Goal: Task Accomplishment & Management: Complete application form

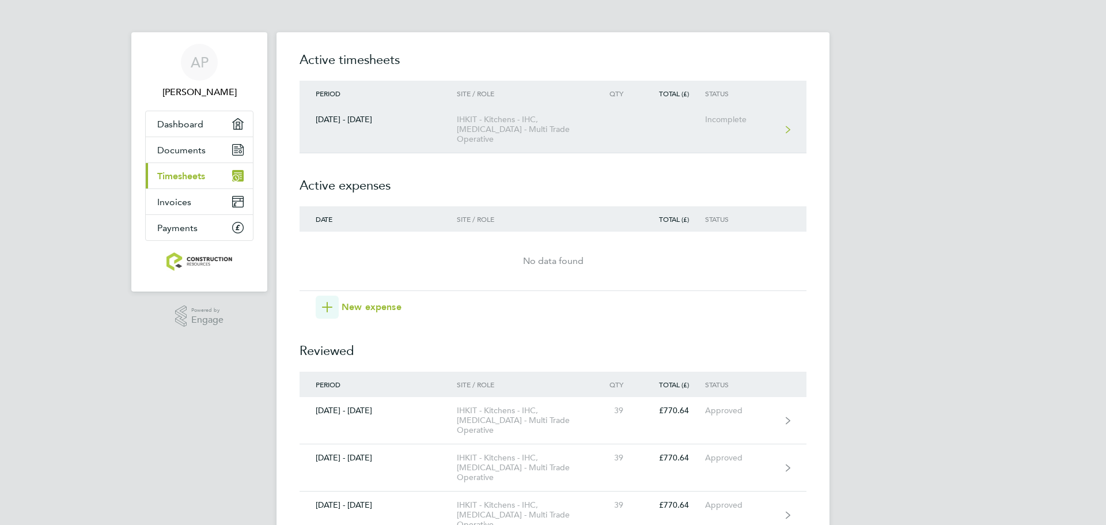
click at [729, 124] on div "Incomplete" at bounding box center [740, 120] width 71 height 10
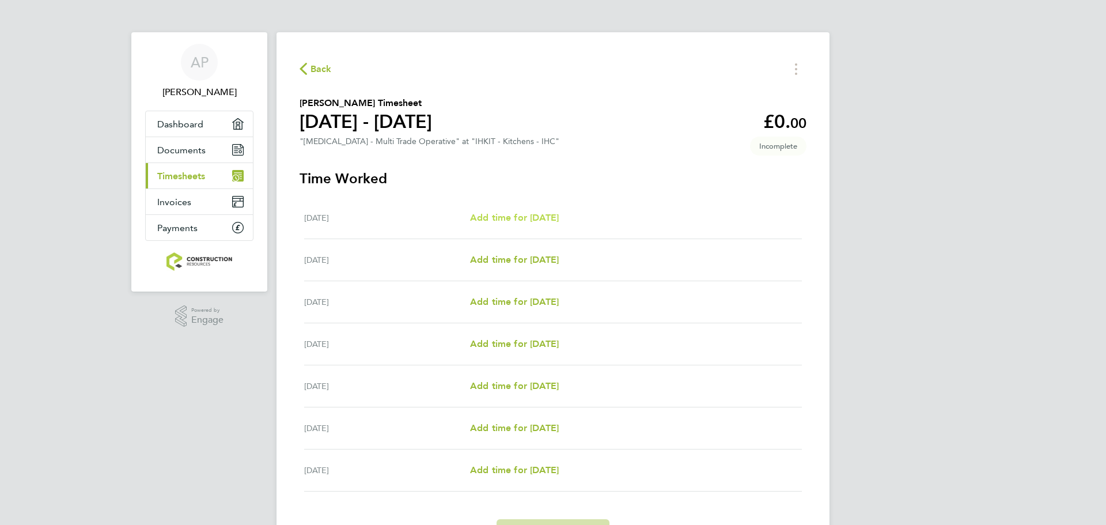
click at [558, 218] on span "Add time for [DATE]" at bounding box center [514, 217] width 89 height 11
select select "30"
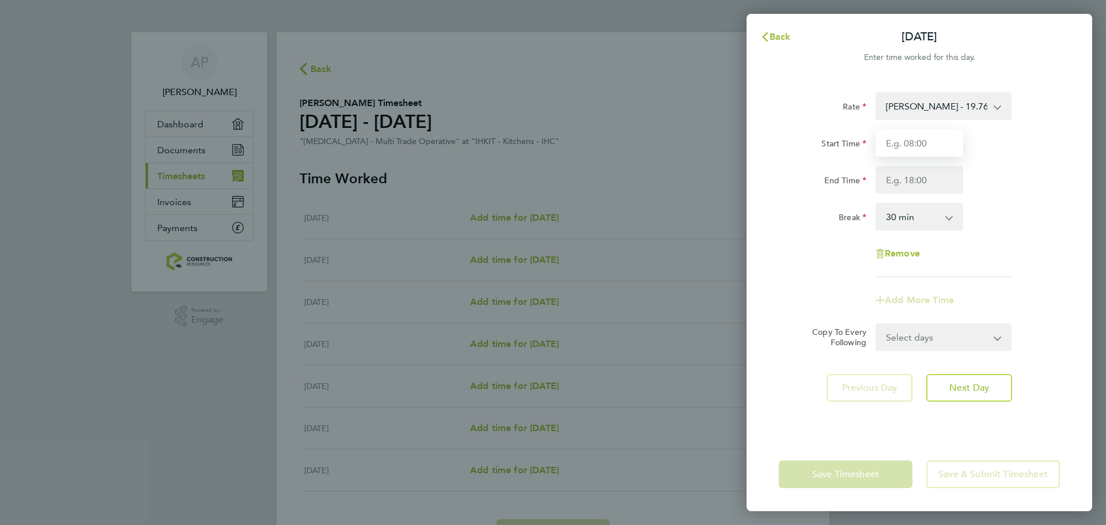
drag, startPoint x: 943, startPoint y: 148, endPoint x: 943, endPoint y: 156, distance: 8.1
click at [943, 148] on input "Start Time" at bounding box center [920, 143] width 88 height 28
type input "08:00"
drag, startPoint x: 913, startPoint y: 182, endPoint x: 916, endPoint y: 188, distance: 6.4
click at [913, 182] on input "End Time" at bounding box center [920, 180] width 88 height 28
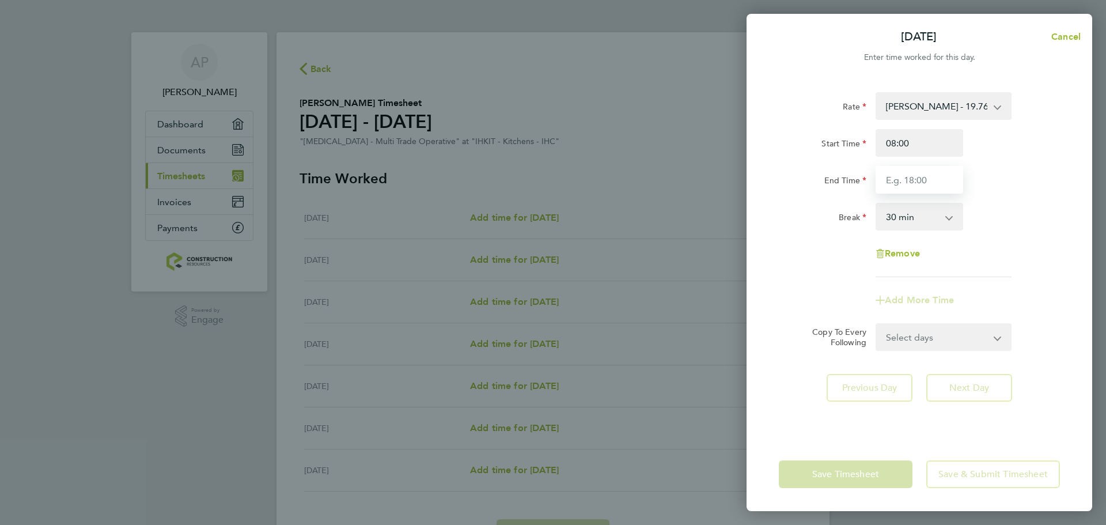
type input "16:30"
click at [961, 341] on div "Select days Day Weekday (Mon-Fri) Weekend (Sat-Sun) [DATE] [DATE] [DATE] [DATE]…" at bounding box center [944, 337] width 136 height 28
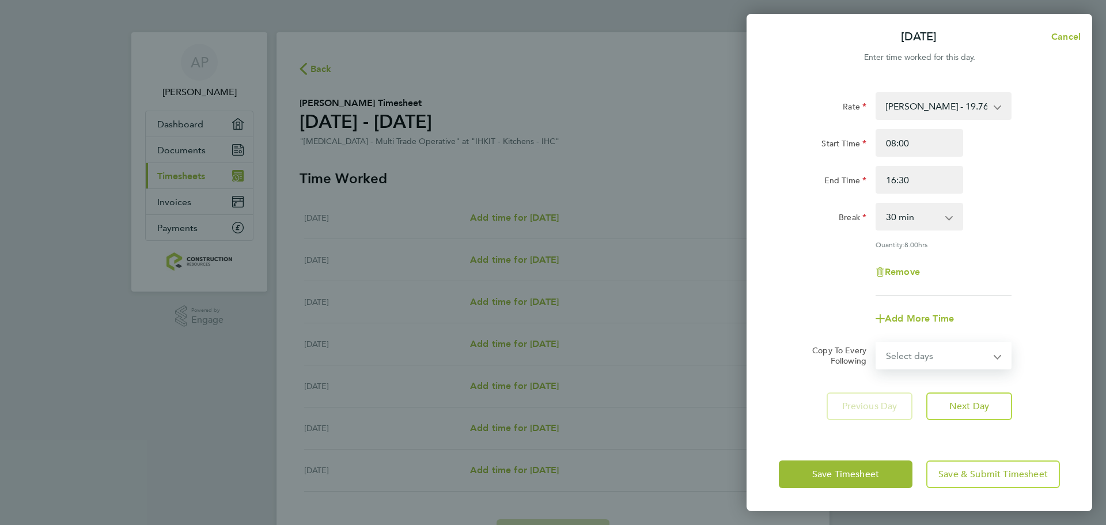
select select "WEEKDAY"
click at [877, 343] on select "Select days Day Weekday (Mon-Fri) Weekend (Sat-Sun) [DATE] [DATE] [DATE] [DATE]…" at bounding box center [937, 355] width 121 height 25
select select "[DATE]"
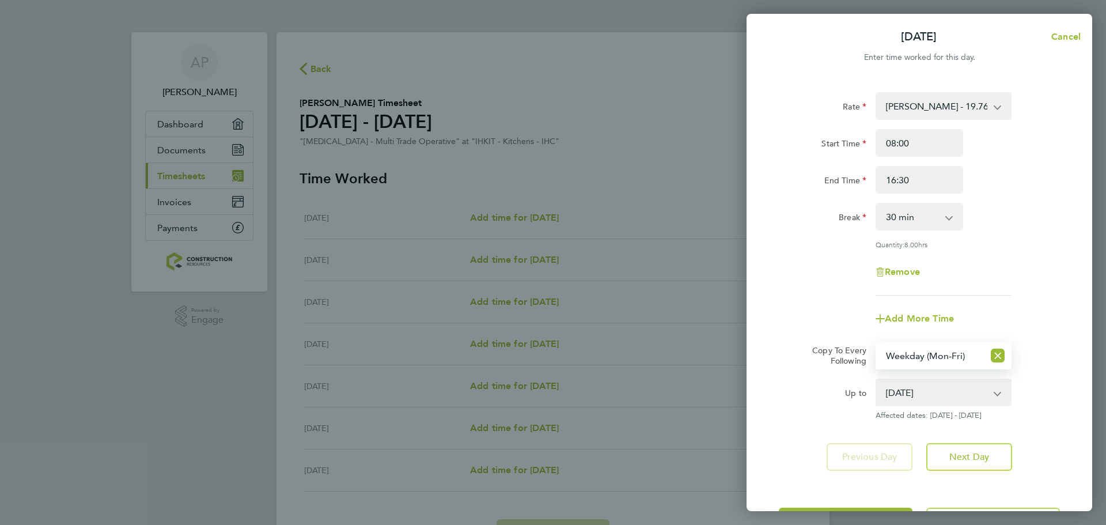
scroll to position [46, 0]
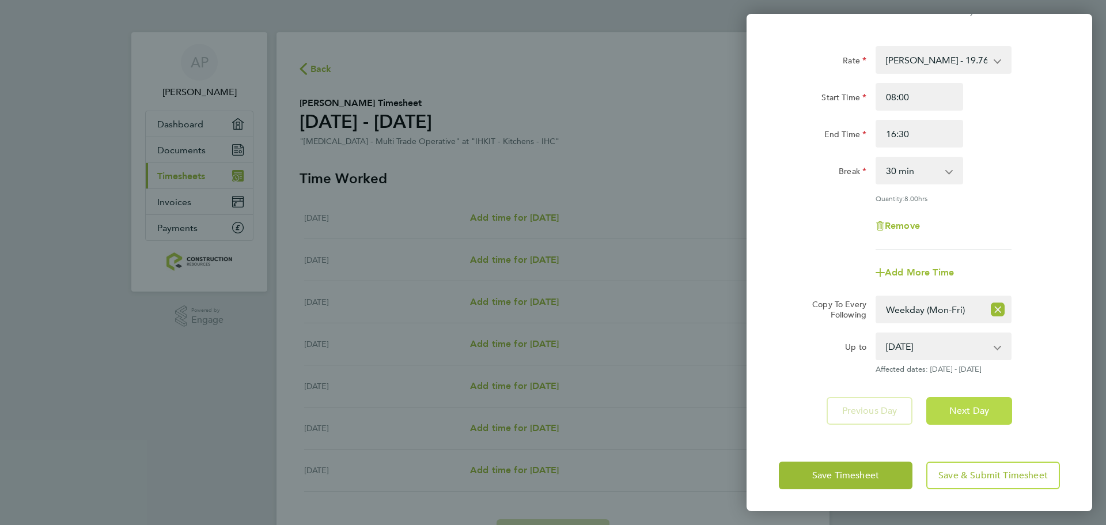
click at [964, 417] on button "Next Day" at bounding box center [969, 411] width 86 height 28
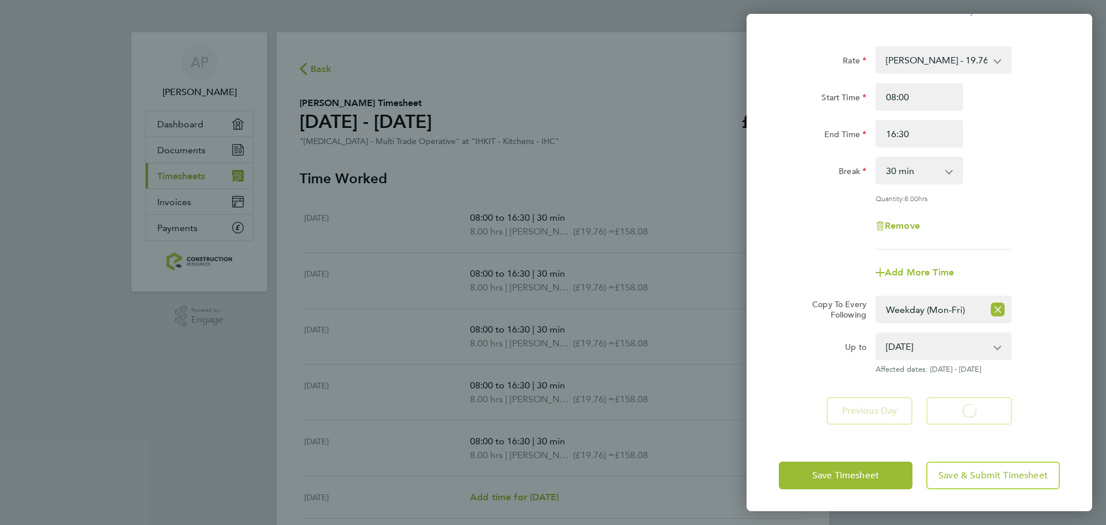
select select "30"
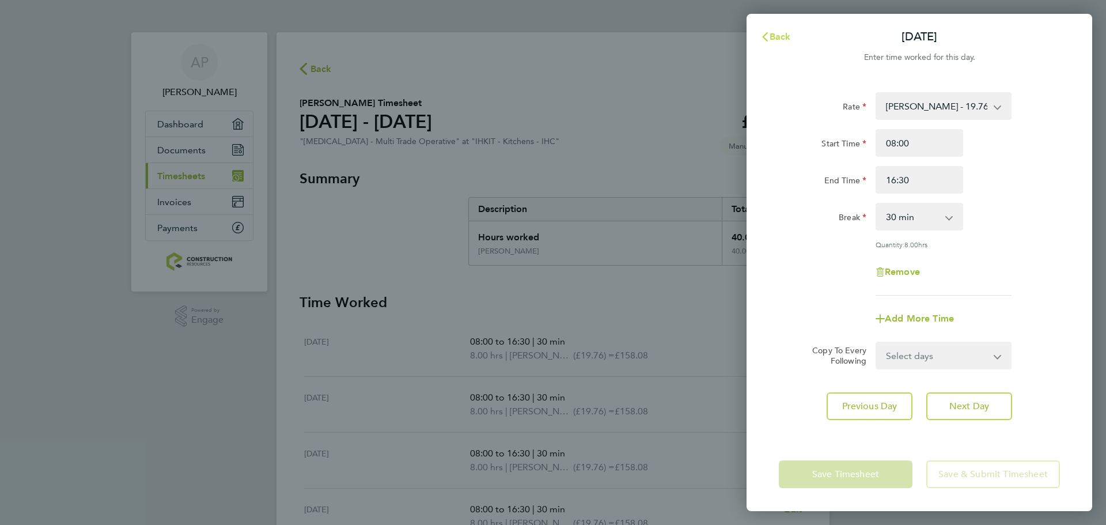
click at [788, 39] on span "Back" at bounding box center [780, 36] width 21 height 11
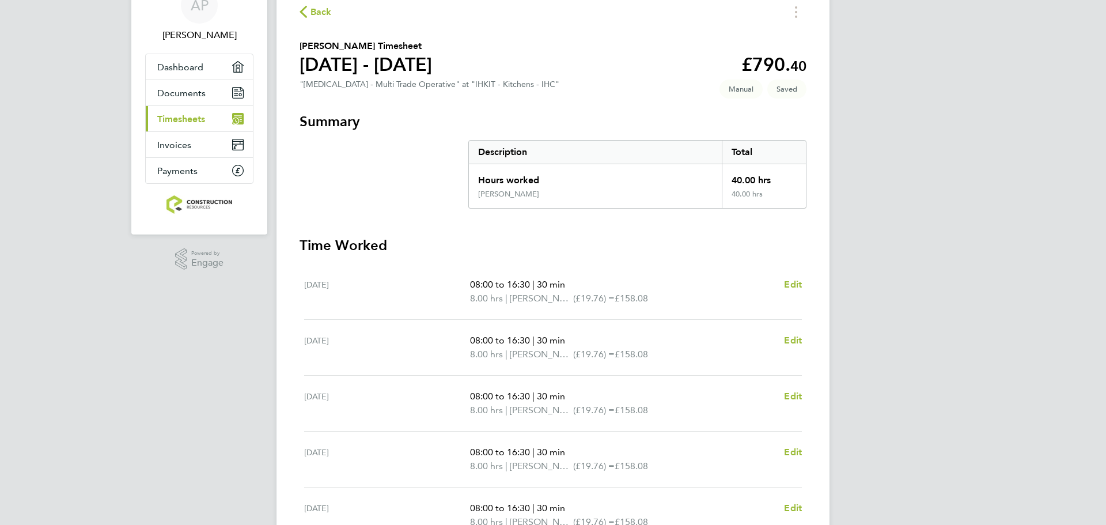
scroll to position [261, 0]
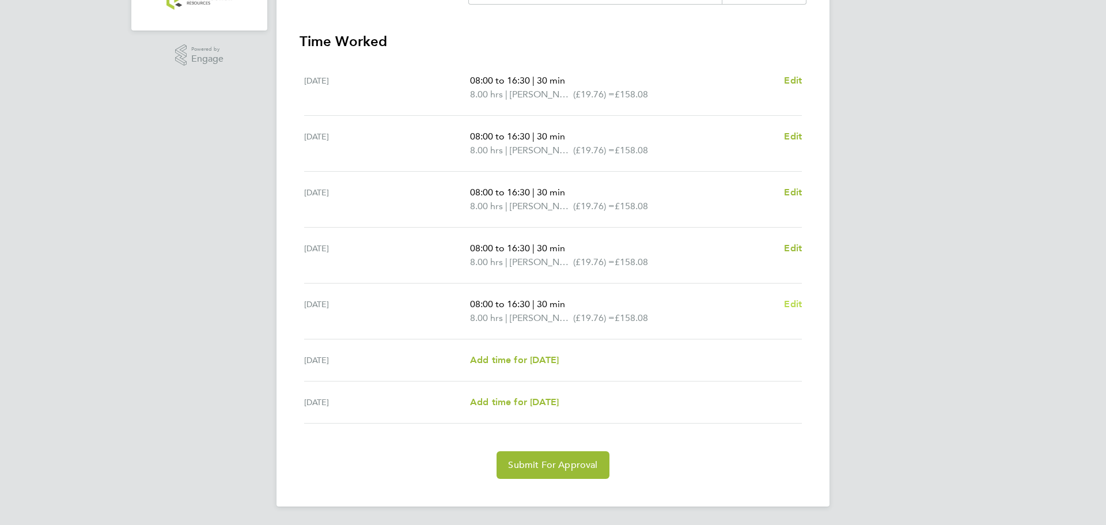
click at [788, 303] on span "Edit" at bounding box center [793, 303] width 18 height 11
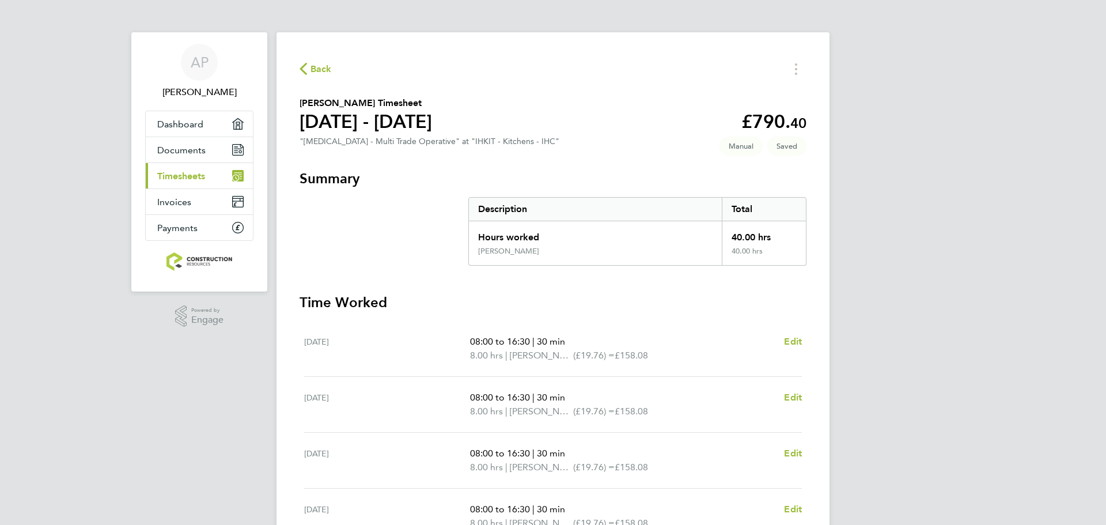
select select "30"
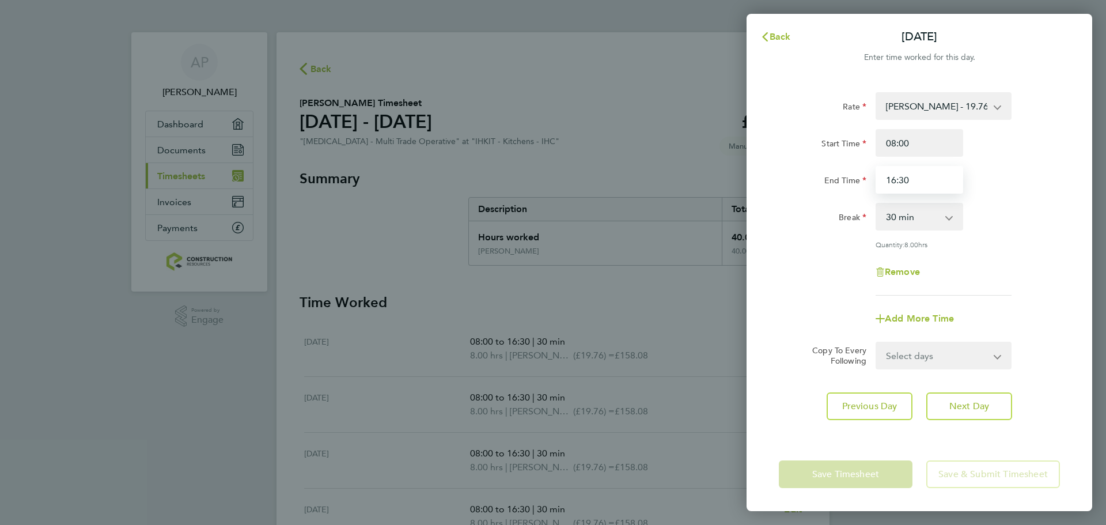
drag, startPoint x: 935, startPoint y: 186, endPoint x: 826, endPoint y: 180, distance: 109.1
click at [826, 180] on div "End Time 16:30" at bounding box center [919, 180] width 290 height 28
click at [912, 186] on input "End Time" at bounding box center [920, 180] width 88 height 28
type input "15:30"
click at [994, 404] on button "Next Day" at bounding box center [969, 406] width 86 height 28
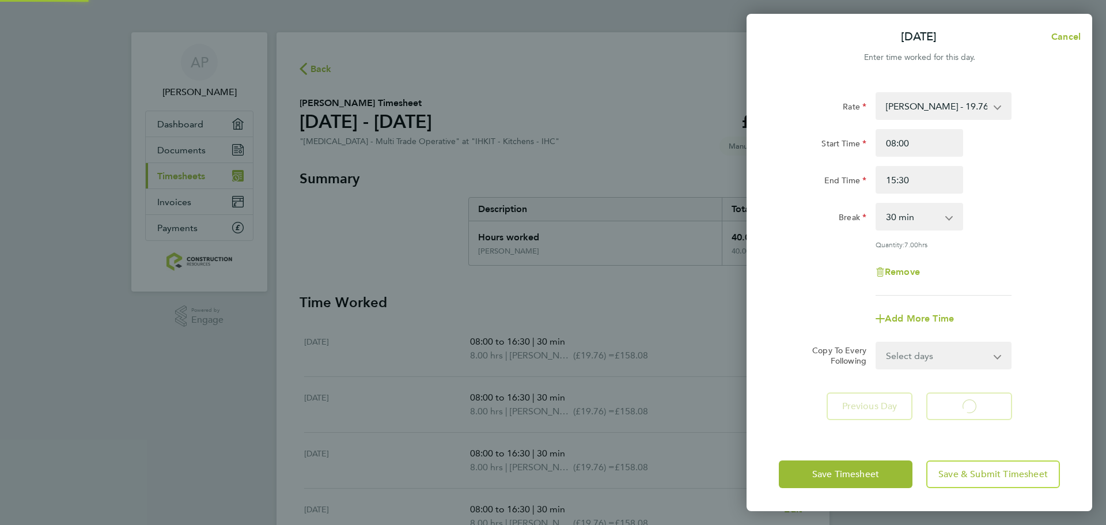
select select "30"
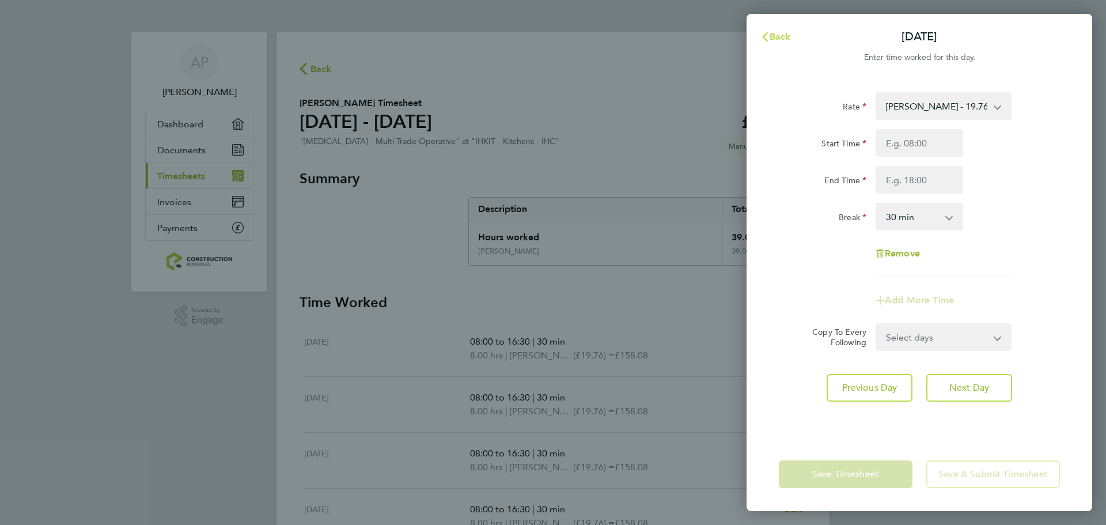
click at [778, 38] on span "Back" at bounding box center [780, 36] width 21 height 11
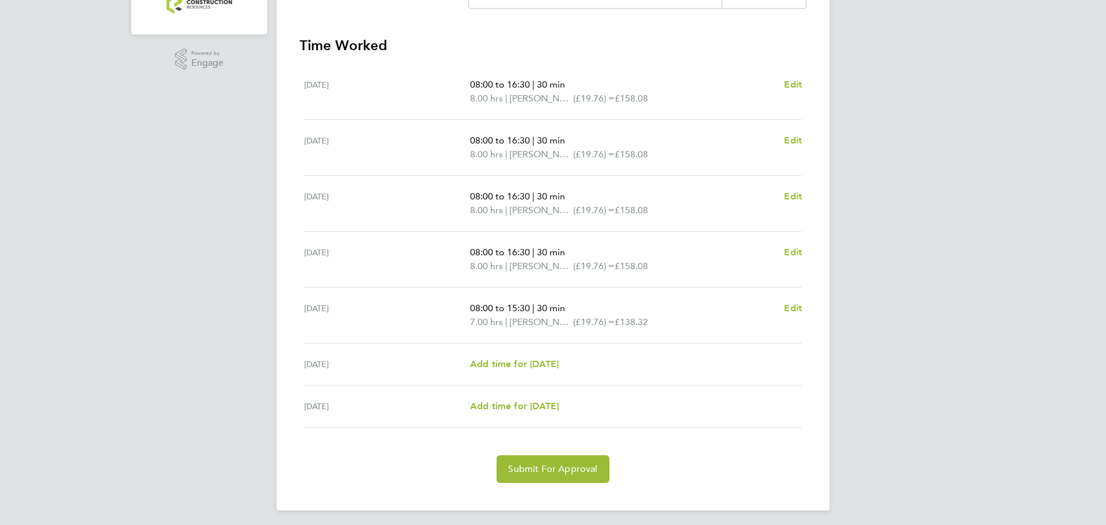
scroll to position [261, 0]
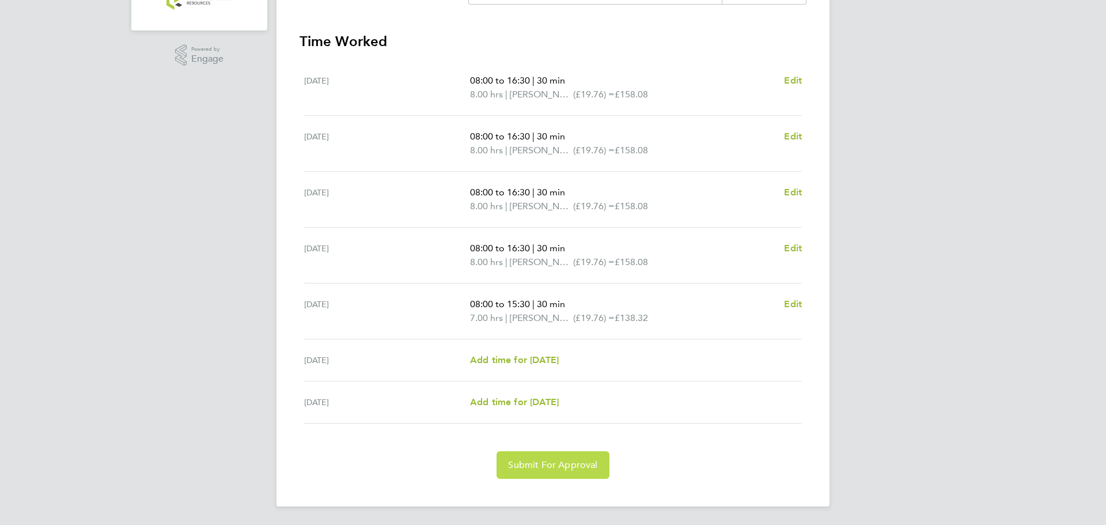
click at [582, 462] on span "Submit For Approval" at bounding box center [552, 465] width 89 height 12
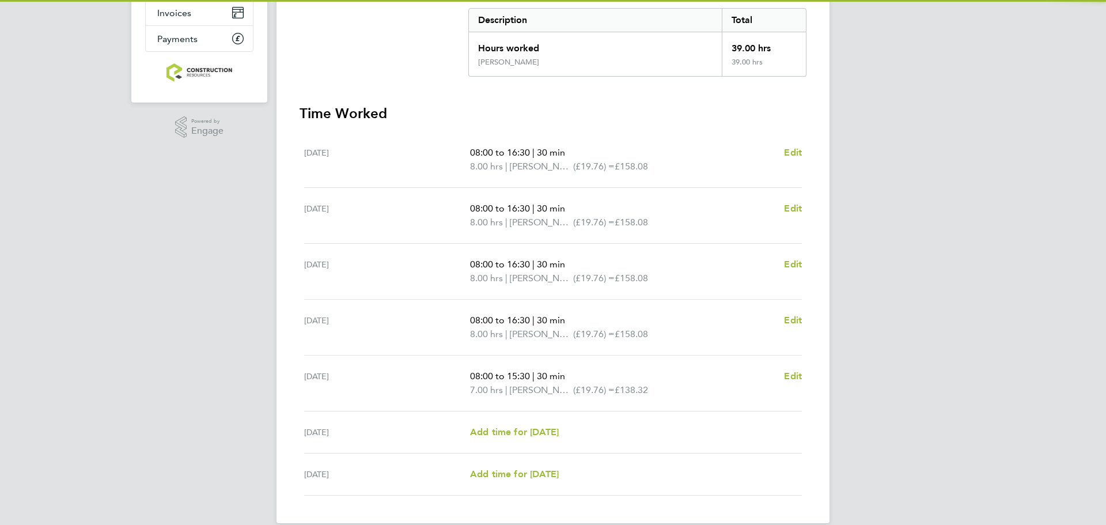
scroll to position [33, 0]
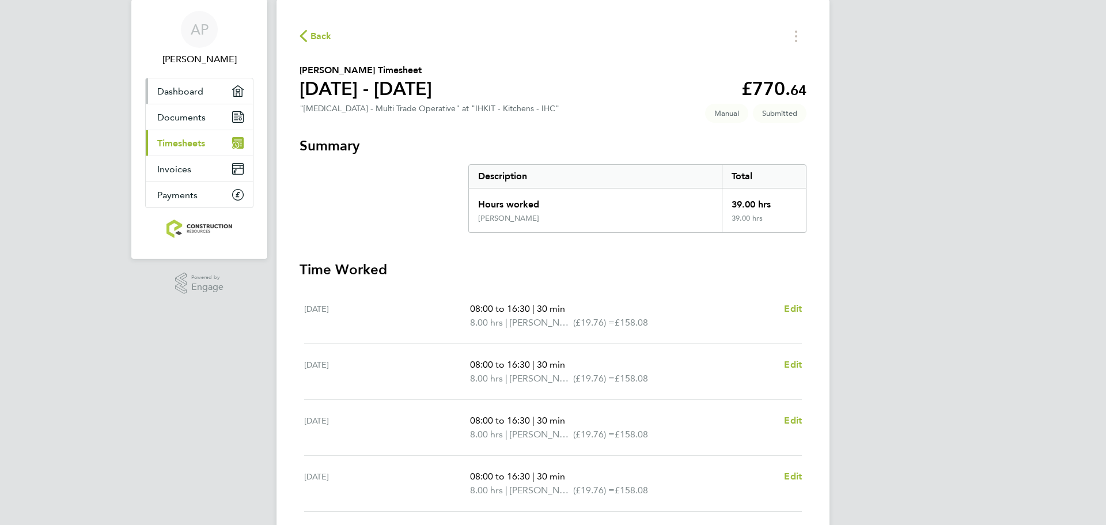
click at [181, 86] on span "Dashboard" at bounding box center [180, 91] width 46 height 11
